Goal: Navigation & Orientation: Go to known website

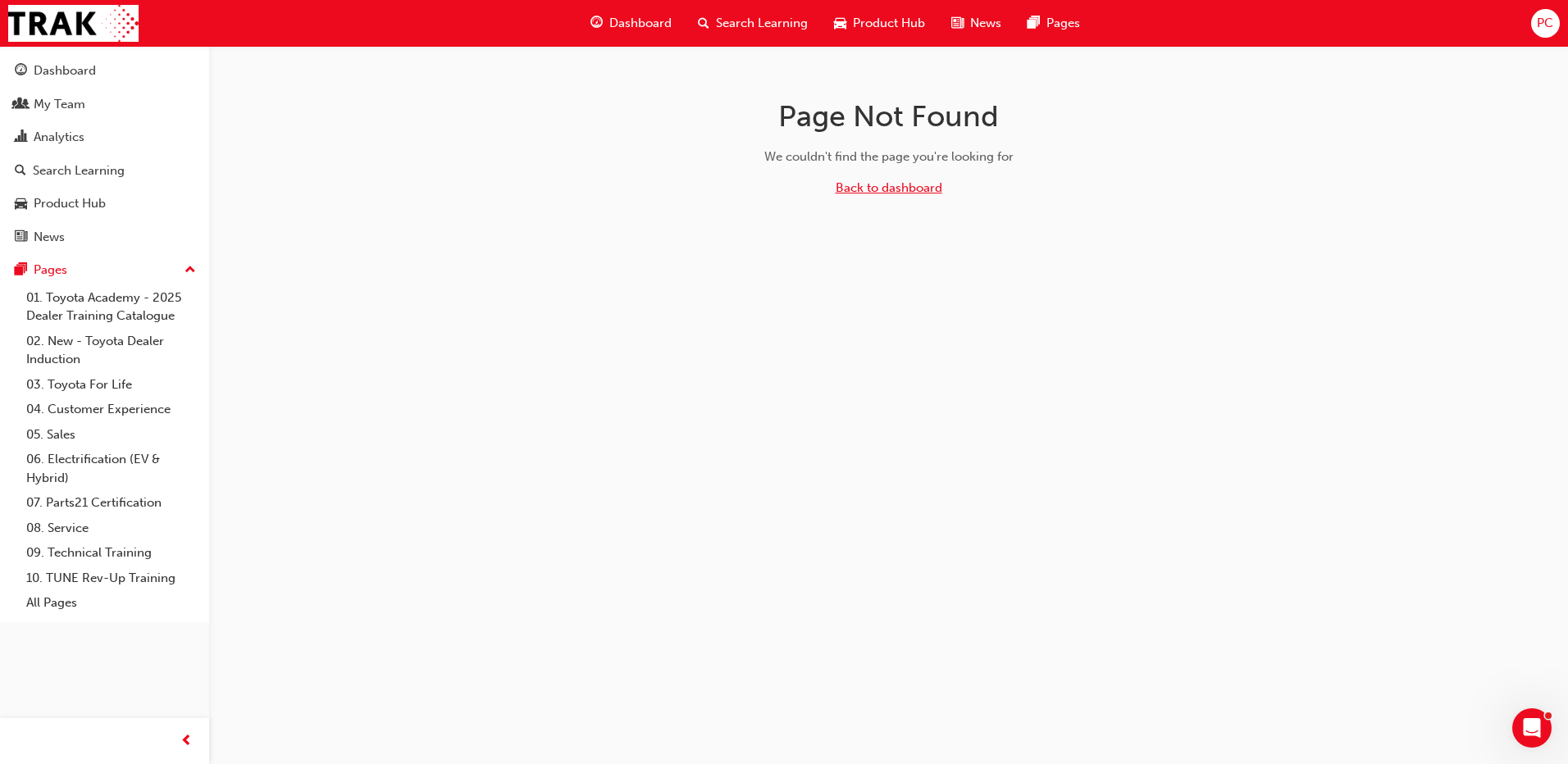
click at [877, 181] on link "Back to dashboard" at bounding box center [889, 187] width 107 height 14
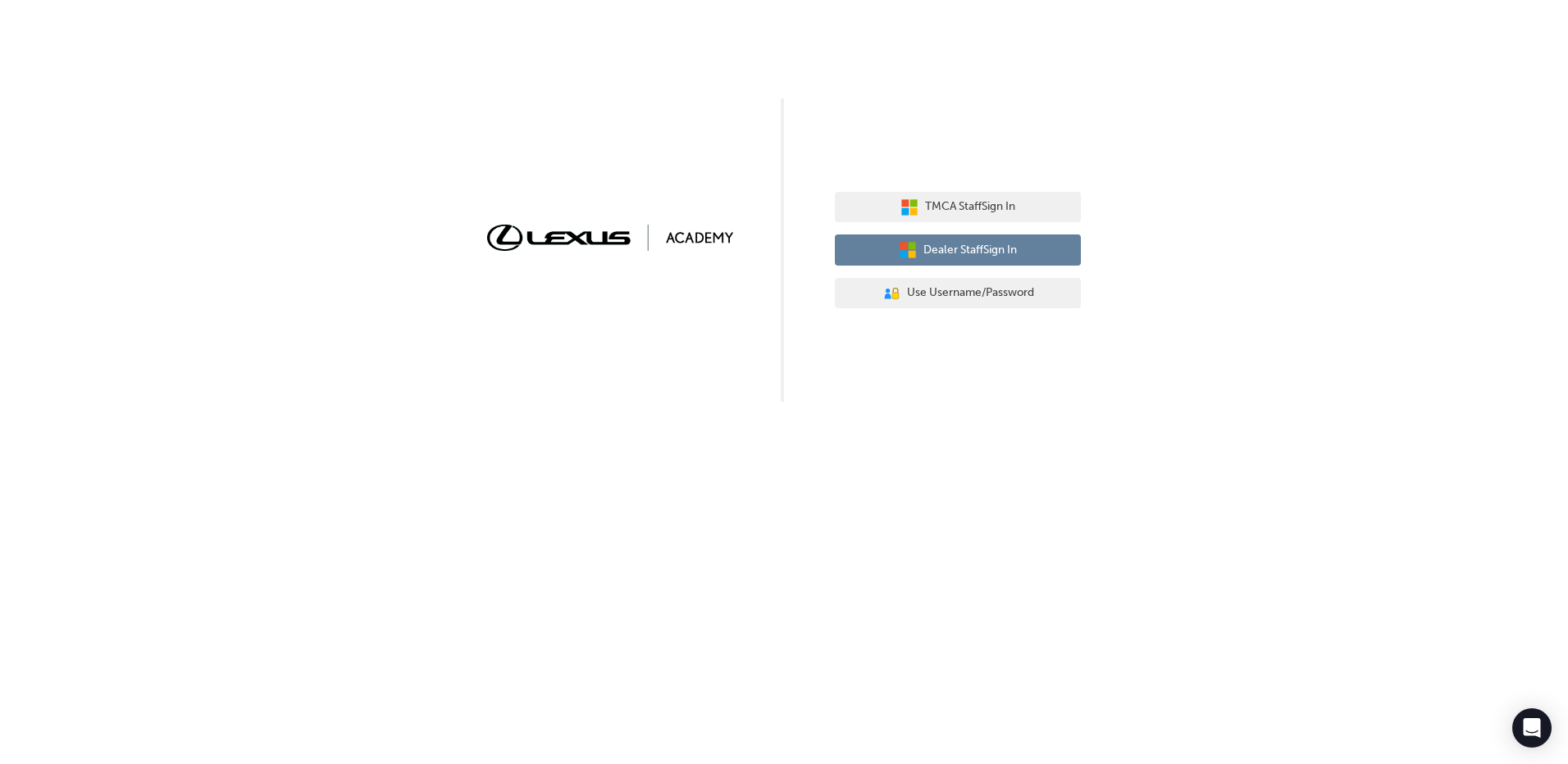
click at [927, 249] on span "Dealer Staff Sign In" at bounding box center [970, 251] width 93 height 19
